Goal: Information Seeking & Learning: Find specific fact

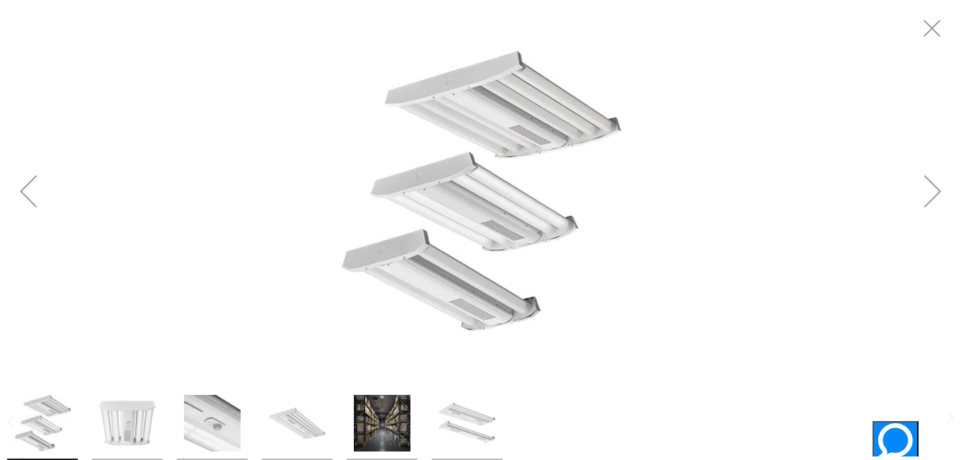
click at [916, 189] on div "Next" at bounding box center [932, 191] width 57 height 57
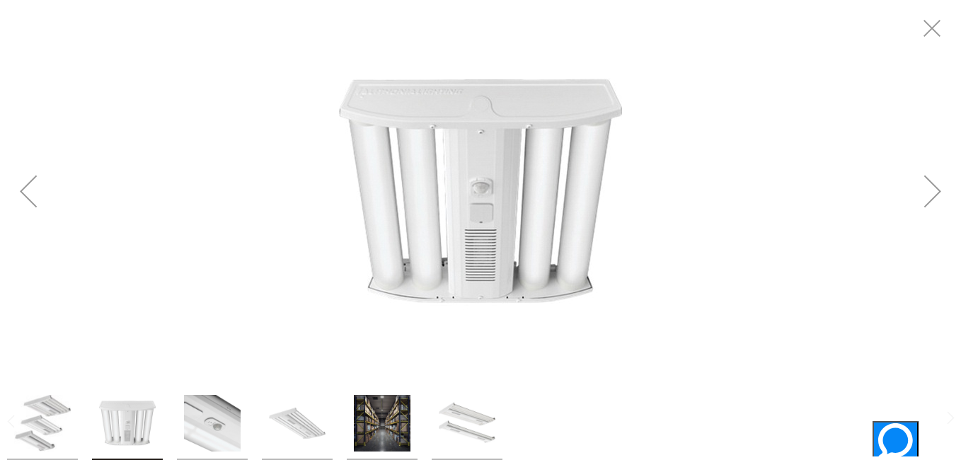
click at [23, 198] on div "Previous" at bounding box center [28, 191] width 57 height 57
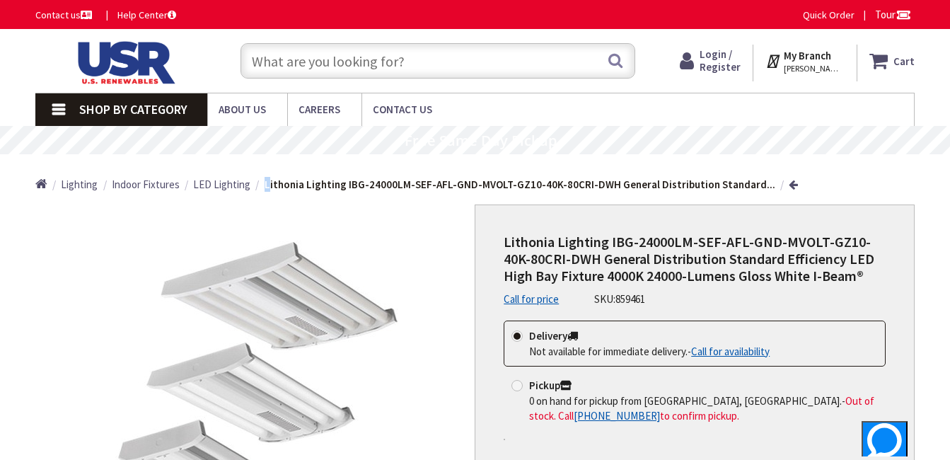
drag, startPoint x: 267, startPoint y: 181, endPoint x: 588, endPoint y: 168, distance: 322.1
click at [588, 168] on ul "Home Lighting Indoor Fixtures LED Lighting Lithonia Lighting IBG-24000LM-SEF-AF…" at bounding box center [416, 179] width 762 height 50
click at [277, 184] on strong "Lithonia Lighting IBG-24000LM-SEF-AFL-GND-MVOLT-GZ10-40K-80CRI-DWH General Dist…" at bounding box center [520, 184] width 511 height 13
click at [257, 183] on li "LED Lighting" at bounding box center [227, 184] width 69 height 15
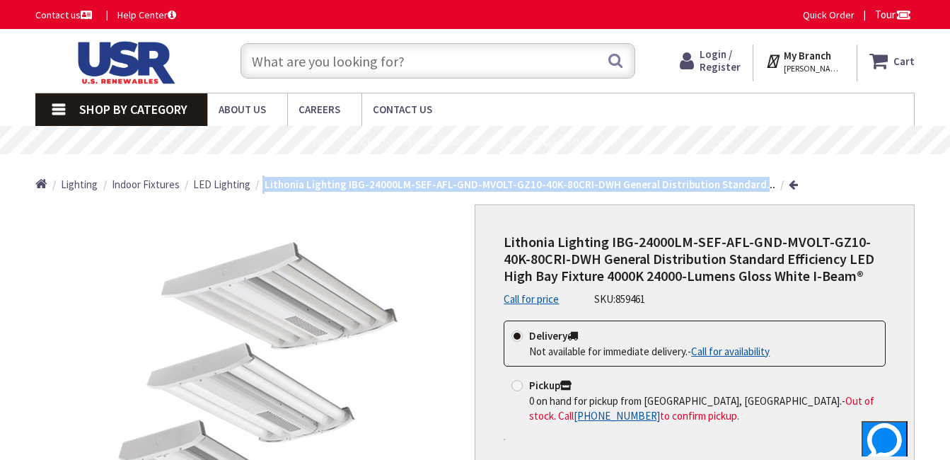
drag, startPoint x: 260, startPoint y: 183, endPoint x: 742, endPoint y: 181, distance: 481.7
click at [742, 181] on ul "Home Lighting Indoor Fixtures LED Lighting Lithonia Lighting IBG-24000LM-SEF-AF…" at bounding box center [416, 179] width 762 height 50
copy ul "Lithonia Lighting IBG-24000LM-SEF-AFL-GND-MVOLT-GZ10-40K-80CRI-DWH General Dist…"
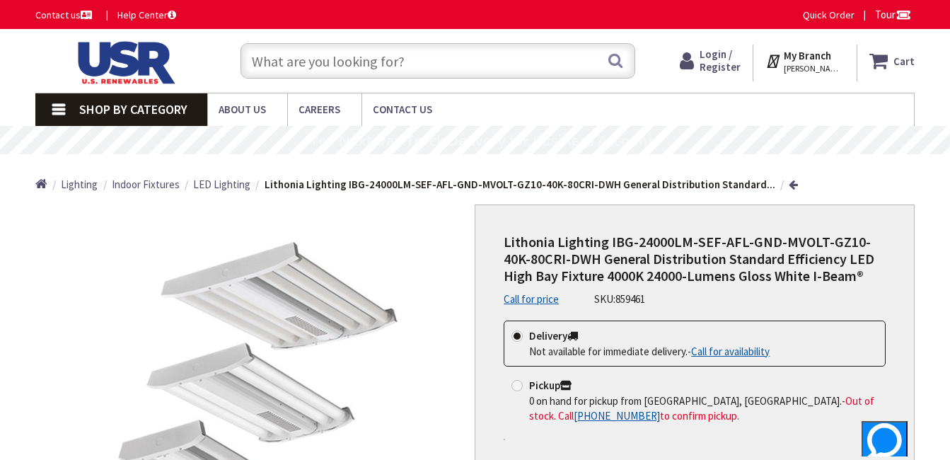
click at [387, 69] on input "text" at bounding box center [437, 60] width 395 height 35
paste input "Lithonia Lighting IBG-24000LM-SEF-AFL-GND-MVOLT-GZ10-40K-80CRI-DWH General Dist…"
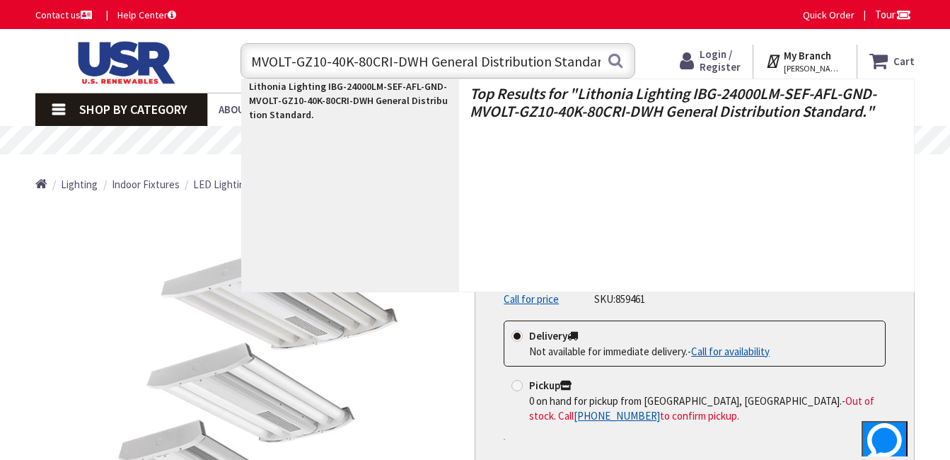
click at [347, 64] on input "Lithonia Lighting IBG-24000LM-SEF-AFL-GND-MVOLT-GZ10-40K-80CRI-DWH General Dist…" at bounding box center [437, 60] width 395 height 35
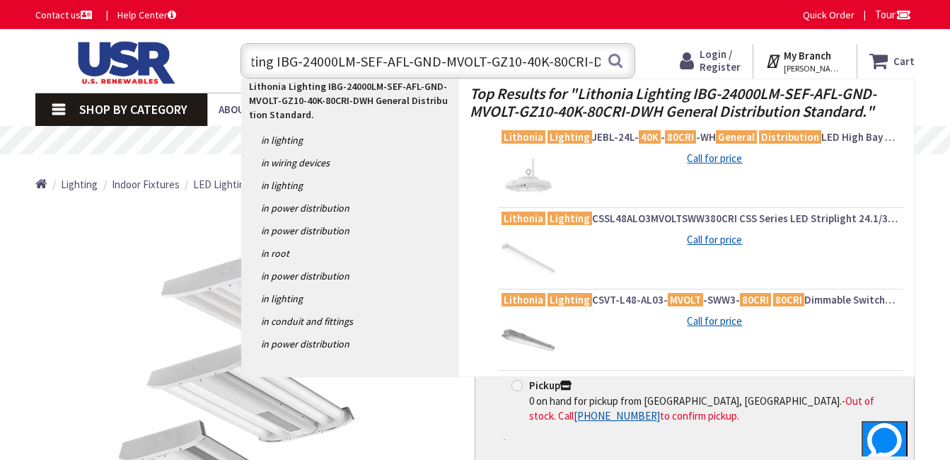
scroll to position [0, 64]
type input "Lithonia Lighting IBG-12000LM-SEF-AFL-GND-MVOLT-GZ10-40K-80CRI-DWH General Dist…"
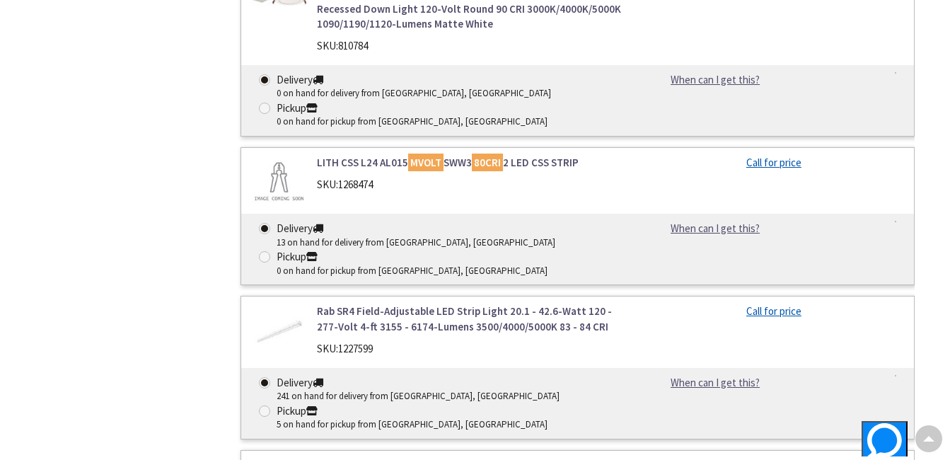
scroll to position [2405, 0]
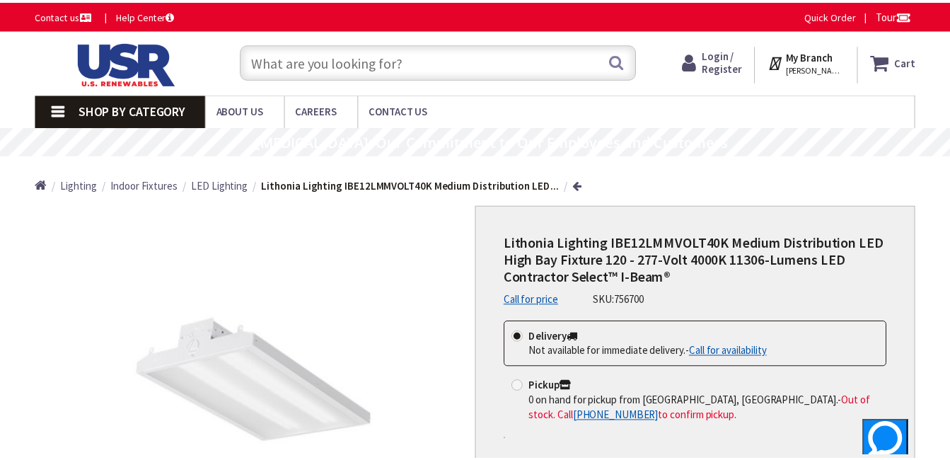
scroll to position [71, 0]
